Goal: Information Seeking & Learning: Check status

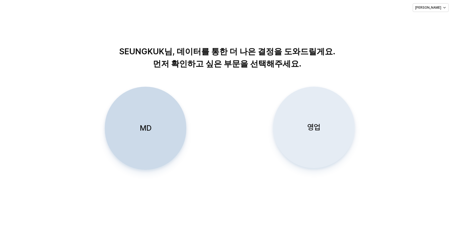
click at [317, 126] on p "영업" at bounding box center [314, 127] width 13 height 10
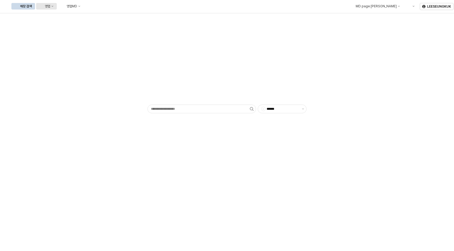
click at [57, 5] on button "영업" at bounding box center [46, 6] width 21 height 7
click at [104, 16] on div "목표매출 달성현황" at bounding box center [107, 16] width 29 height 4
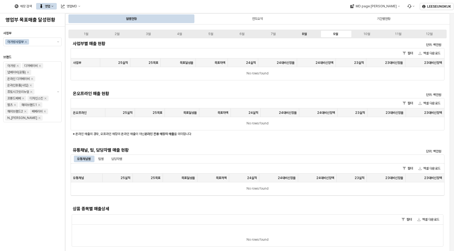
click at [303, 33] on div "8월" at bounding box center [304, 34] width 5 height 4
click at [306, 33] on div "8월" at bounding box center [304, 34] width 5 height 4
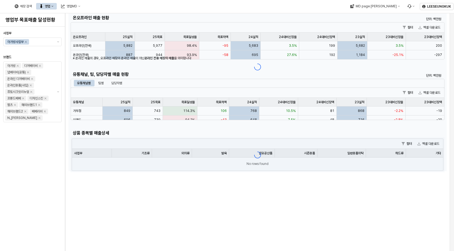
scroll to position [54, 0]
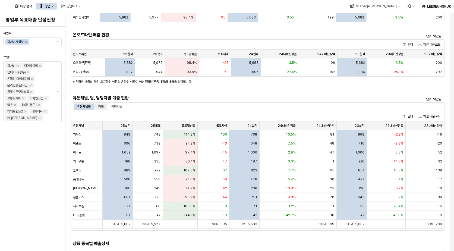
click at [100, 106] on div "팀별" at bounding box center [100, 107] width 5 height 7
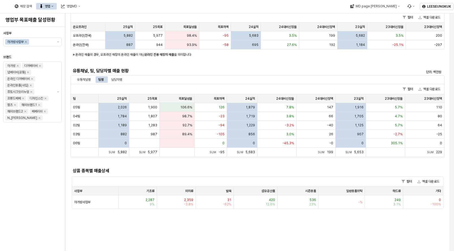
scroll to position [0, 0]
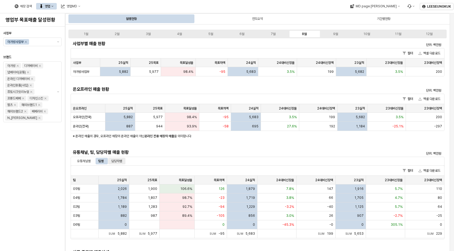
click at [122, 161] on div "담당자별" at bounding box center [116, 161] width 11 height 7
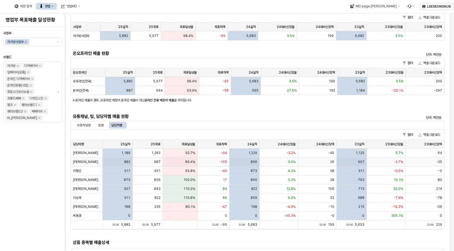
scroll to position [82, 0]
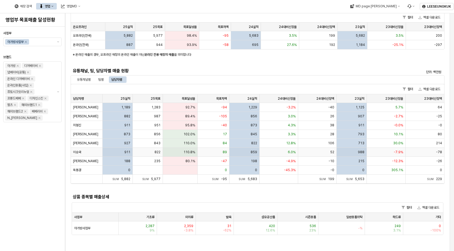
click at [78, 151] on span "이승국" at bounding box center [77, 152] width 8 height 4
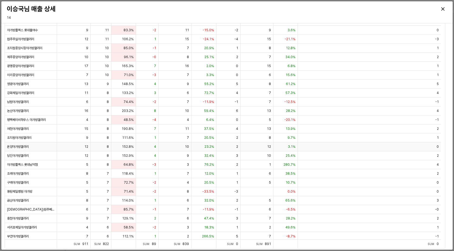
scroll to position [197, 0]
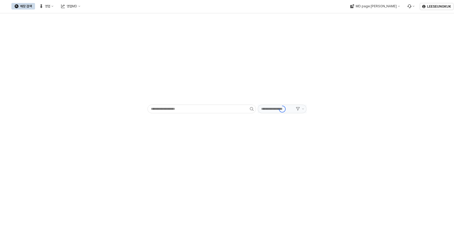
type input "******"
click at [50, 7] on div "영업" at bounding box center [47, 6] width 5 height 4
click at [104, 17] on div "목표매출 달성현황" at bounding box center [107, 16] width 29 height 4
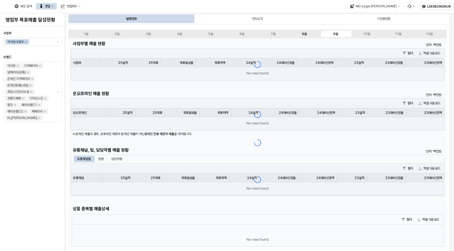
click at [305, 34] on div "8월" at bounding box center [304, 34] width 5 height 4
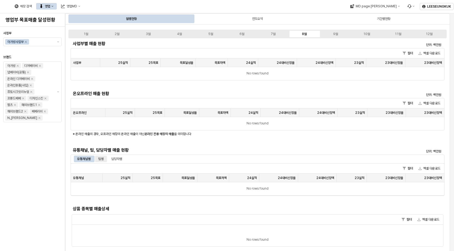
click at [102, 159] on div "팀별" at bounding box center [100, 159] width 5 height 7
click at [305, 34] on div "8월" at bounding box center [304, 34] width 5 height 4
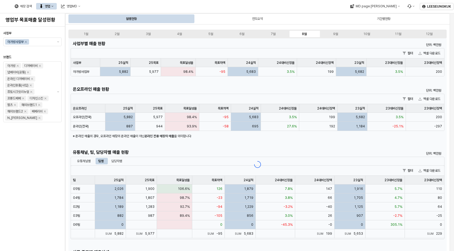
drag, startPoint x: 120, startPoint y: 160, endPoint x: 157, endPoint y: 167, distance: 37.9
click at [120, 160] on div "App Frame" at bounding box center [257, 164] width 379 height 252
click at [118, 161] on div "App Frame" at bounding box center [257, 164] width 379 height 252
click at [118, 161] on div "사업부별 매출 현황 단위: 백만원 필터 엑셀 다운로드 사업부 사업부 25실적 25실적 25목표 25목표 목표달성율 목표달성율 목표차액 목표차액…" at bounding box center [257, 164] width 379 height 252
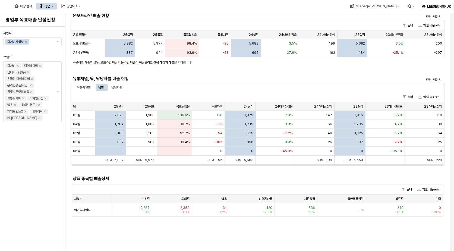
scroll to position [82, 0]
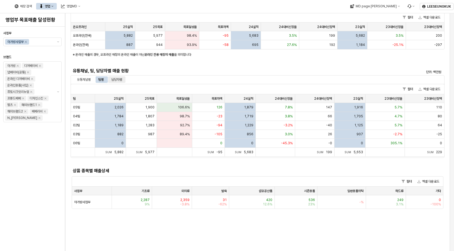
click at [115, 79] on div "담당자별" at bounding box center [116, 79] width 11 height 7
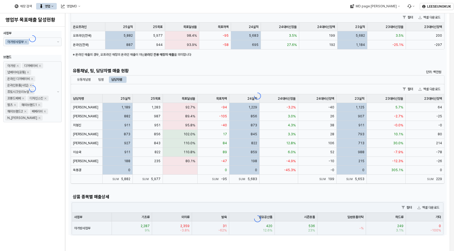
click at [77, 143] on div "App Frame" at bounding box center [257, 96] width 379 height 278
click at [77, 142] on div "App Frame" at bounding box center [257, 96] width 379 height 278
click at [80, 143] on div "App Frame" at bounding box center [257, 96] width 379 height 278
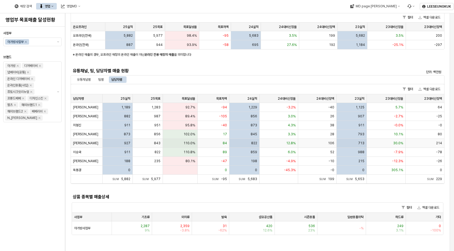
click at [73, 143] on span "[PERSON_NAME]" at bounding box center [85, 143] width 25 height 4
drag, startPoint x: 73, startPoint y: 143, endPoint x: 78, endPoint y: 143, distance: 4.9
click at [78, 143] on span "[PERSON_NAME]" at bounding box center [85, 143] width 25 height 4
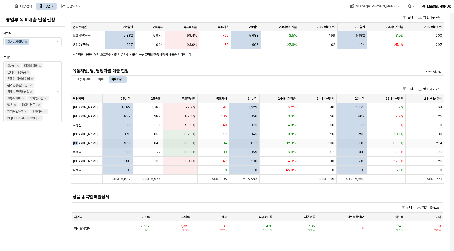
click at [78, 143] on span "[PERSON_NAME]" at bounding box center [85, 143] width 25 height 4
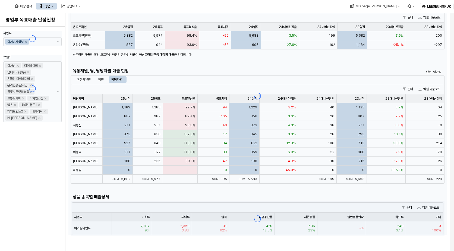
drag, startPoint x: 78, startPoint y: 143, endPoint x: 126, endPoint y: 143, distance: 47.8
click at [126, 143] on div "App Frame" at bounding box center [257, 96] width 379 height 278
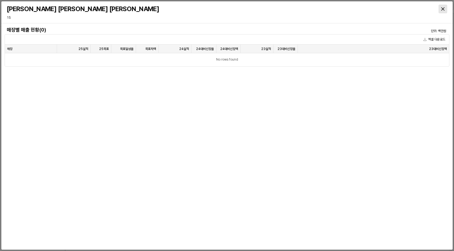
click at [443, 8] on icon "Close" at bounding box center [443, 8] width 3 height 3
click at [448, 7] on div at bounding box center [394, 9] width 111 height 11
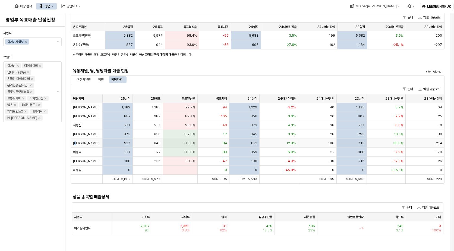
click at [77, 142] on span "[PERSON_NAME]" at bounding box center [85, 143] width 25 height 4
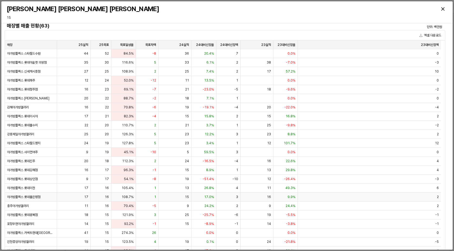
scroll to position [0, 0]
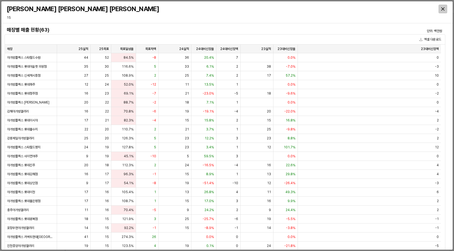
click at [443, 8] on icon "Close" at bounding box center [443, 8] width 3 height 3
